Goal: Task Accomplishment & Management: Use online tool/utility

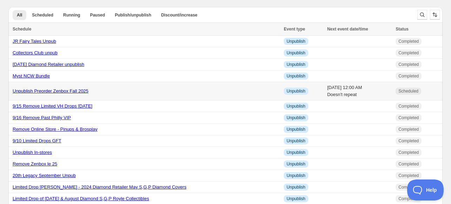
click at [358, 92] on td "[DATE] 12:00 AM Doesn't repeat" at bounding box center [359, 91] width 68 height 19
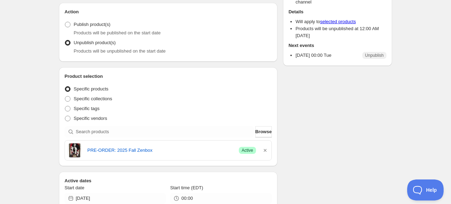
click at [302, 115] on div "Schedule name Unpublish Preorder Zenbox Fall 2025 Your customers won't see this…" at bounding box center [222, 162] width 339 height 423
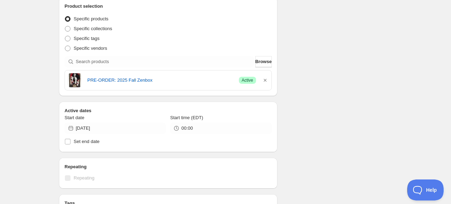
scroll to position [175, 0]
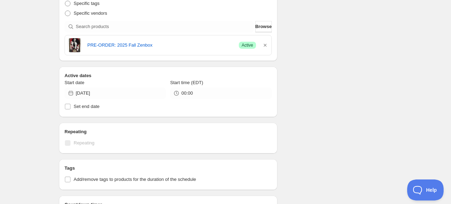
click at [302, 115] on div "Schedule name Unpublish Preorder Zenbox Fall 2025 Your customers won't see this…" at bounding box center [222, 57] width 339 height 423
click at [315, 99] on div "Schedule name Unpublish Preorder Zenbox Fall 2025 Your customers won't see this…" at bounding box center [222, 57] width 339 height 423
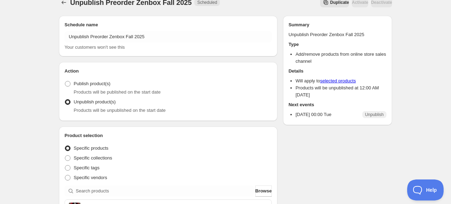
scroll to position [0, 0]
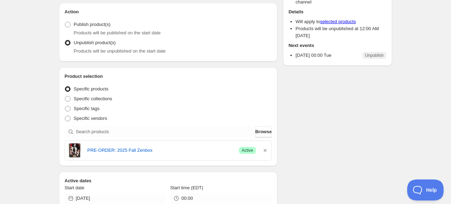
click at [300, 107] on div "Schedule name Unpublish Preorder Zenbox Fall 2025 Your customers won't see this…" at bounding box center [222, 162] width 339 height 423
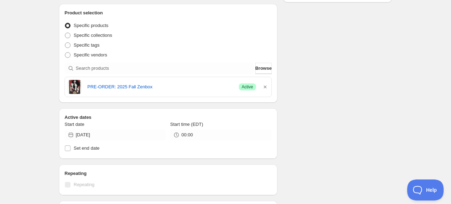
scroll to position [175, 0]
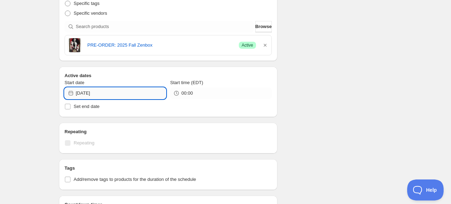
click at [101, 93] on input "[DATE]" at bounding box center [121, 93] width 90 height 11
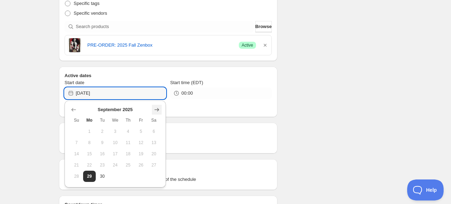
click at [155, 112] on icon "Show next month, October 2025" at bounding box center [156, 109] width 7 height 7
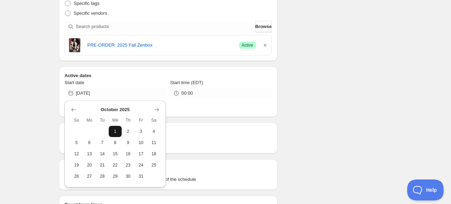
click at [116, 130] on span "1" at bounding box center [115, 132] width 7 height 6
type input "[DATE]"
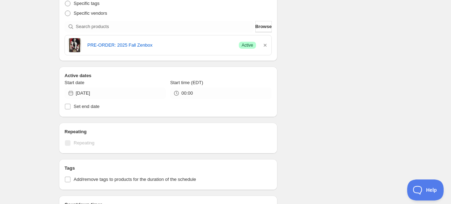
click at [325, 50] on div "Schedule name Unpublish Preorder Zenbox Fall 2025 Your customers won't see this…" at bounding box center [222, 57] width 339 height 423
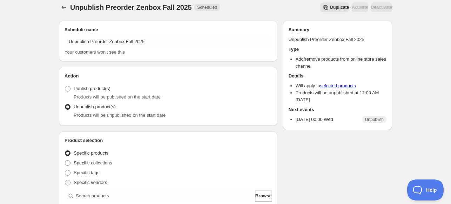
scroll to position [0, 0]
